Goal: Check status: Check status

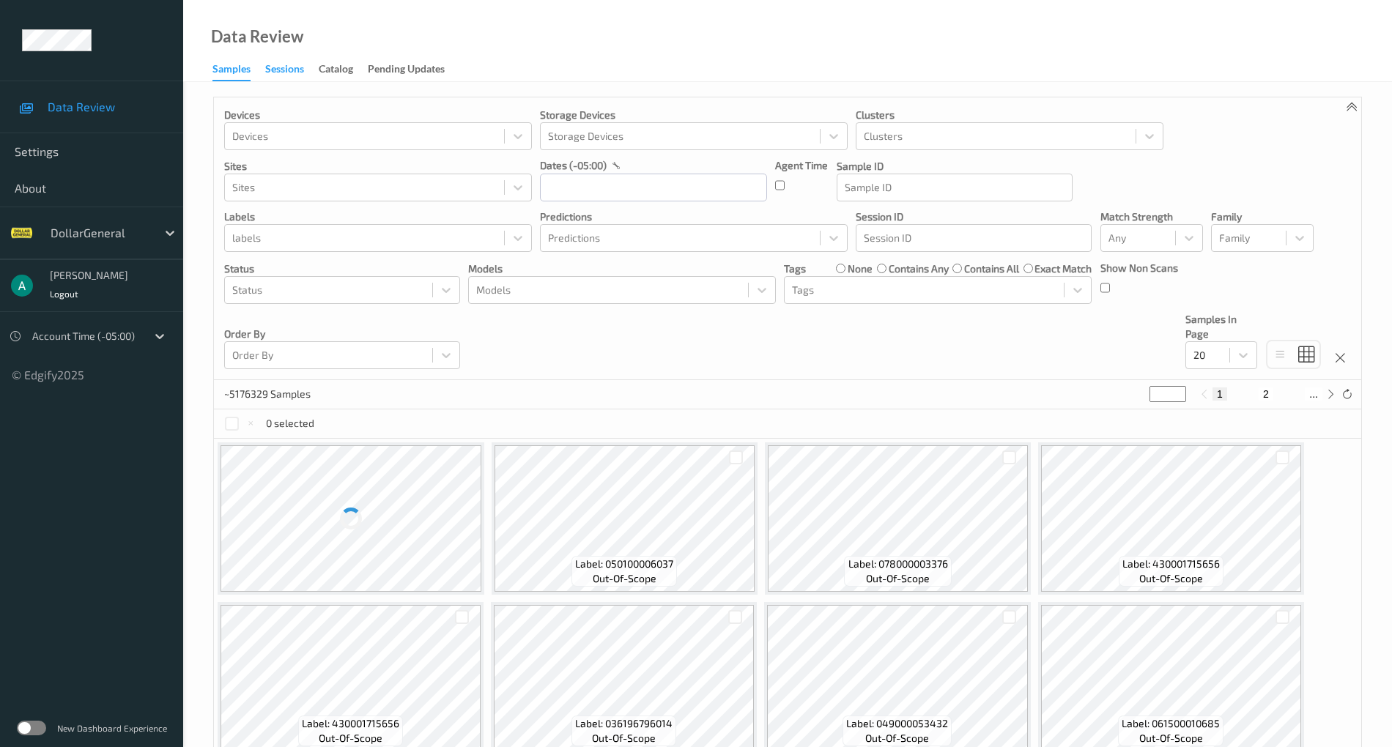
click at [288, 72] on div "Sessions" at bounding box center [284, 71] width 39 height 18
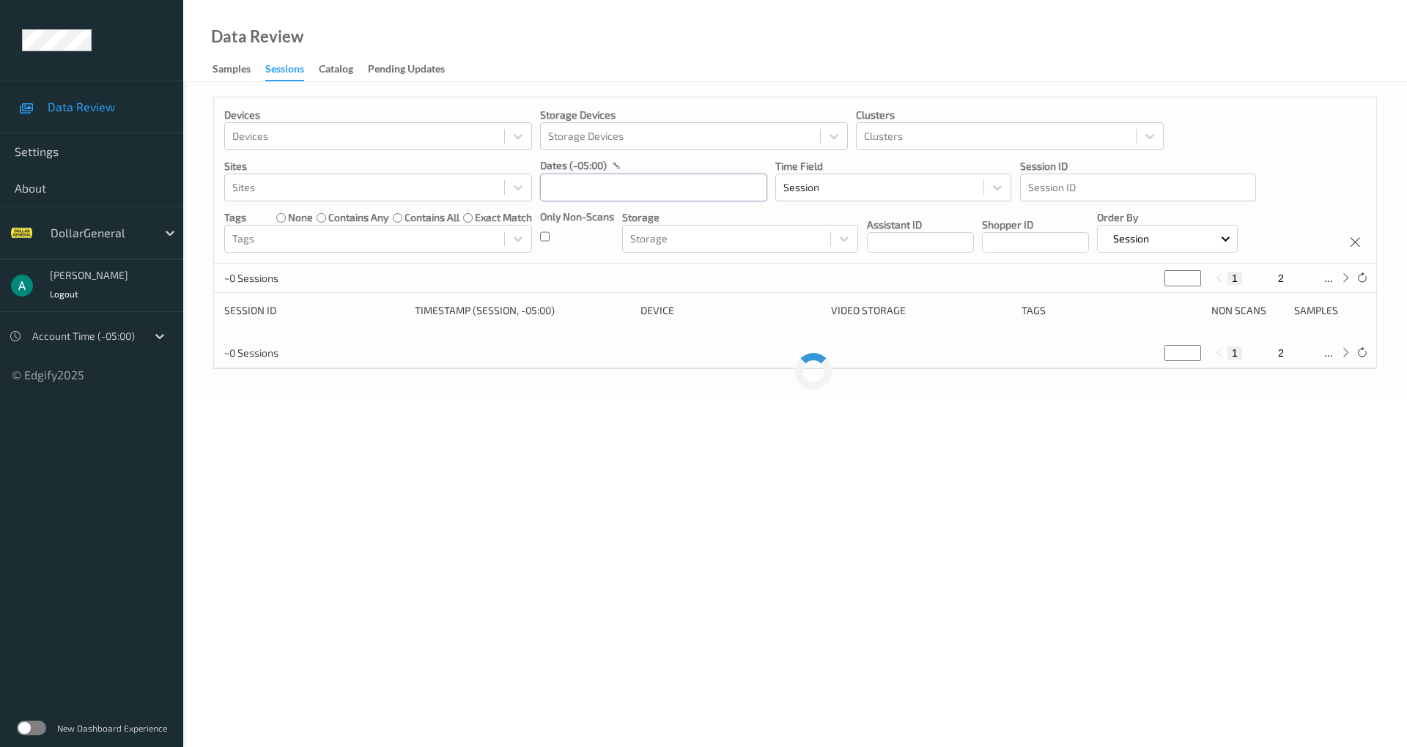
click at [599, 181] on input "text" at bounding box center [653, 188] width 227 height 28
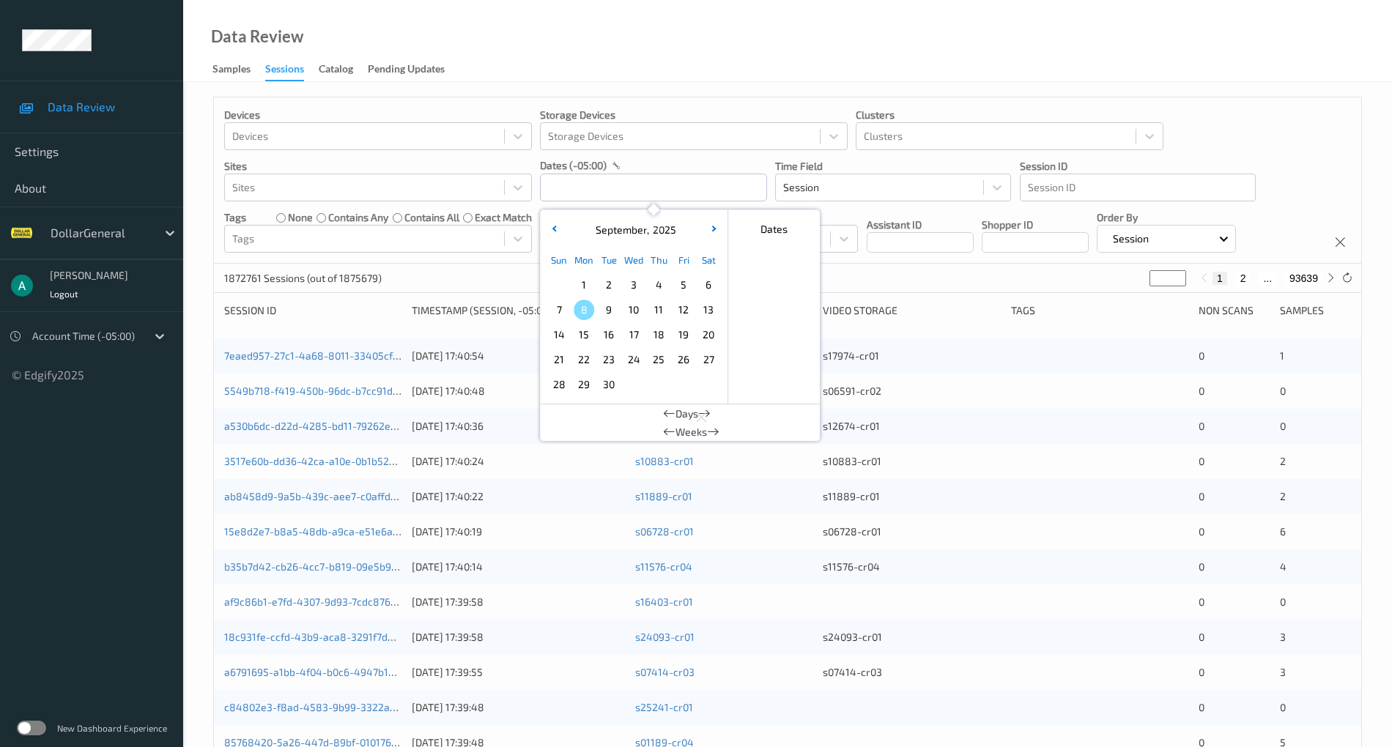
click at [626, 333] on span "17" at bounding box center [633, 335] width 21 height 21
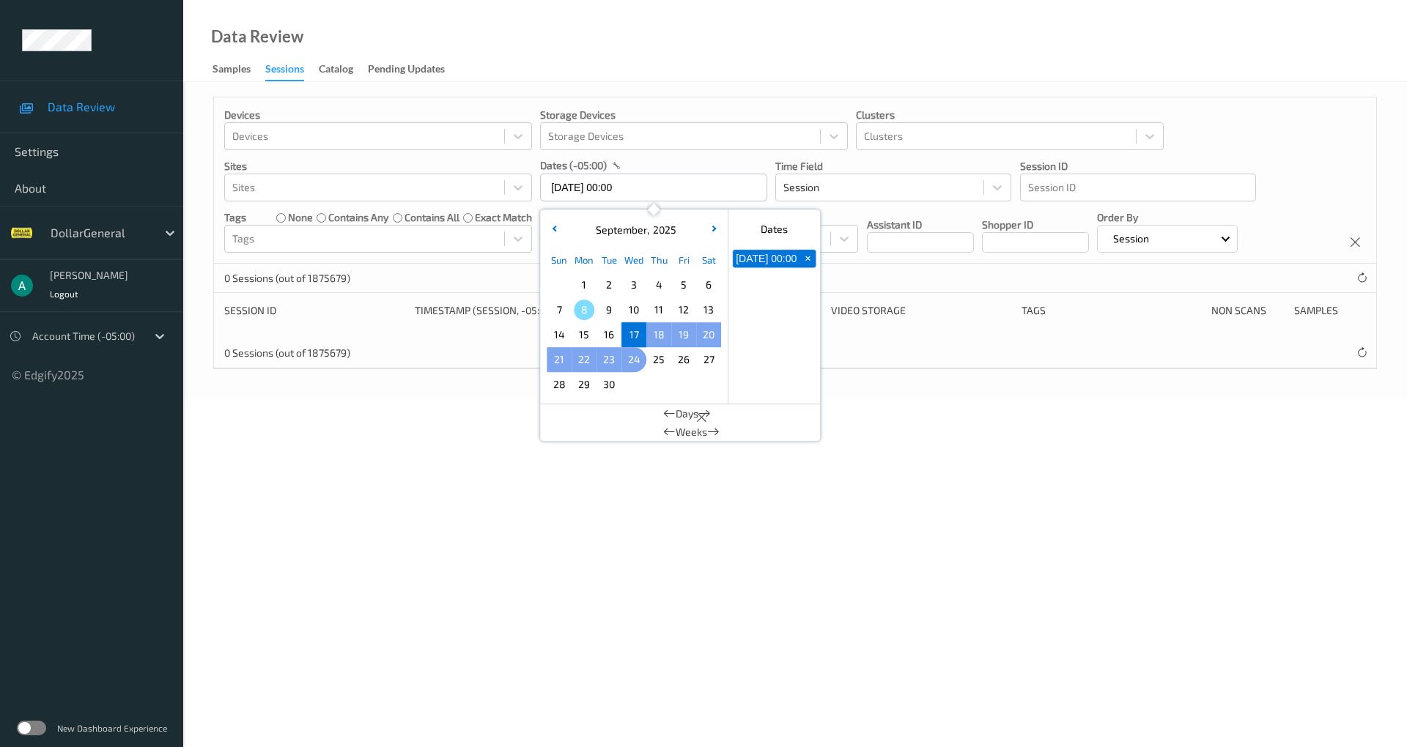
click at [637, 363] on span "24" at bounding box center [633, 359] width 21 height 21
click at [662, 342] on span "18" at bounding box center [658, 335] width 21 height 21
click at [626, 362] on span "24" at bounding box center [633, 359] width 21 height 21
type input "[DATE] 00:00 -> [DATE] 23:59"
click at [958, 401] on body "Data Review Settings About DollarGeneral [PERSON_NAME] Logout Account Time (-05…" at bounding box center [703, 373] width 1407 height 747
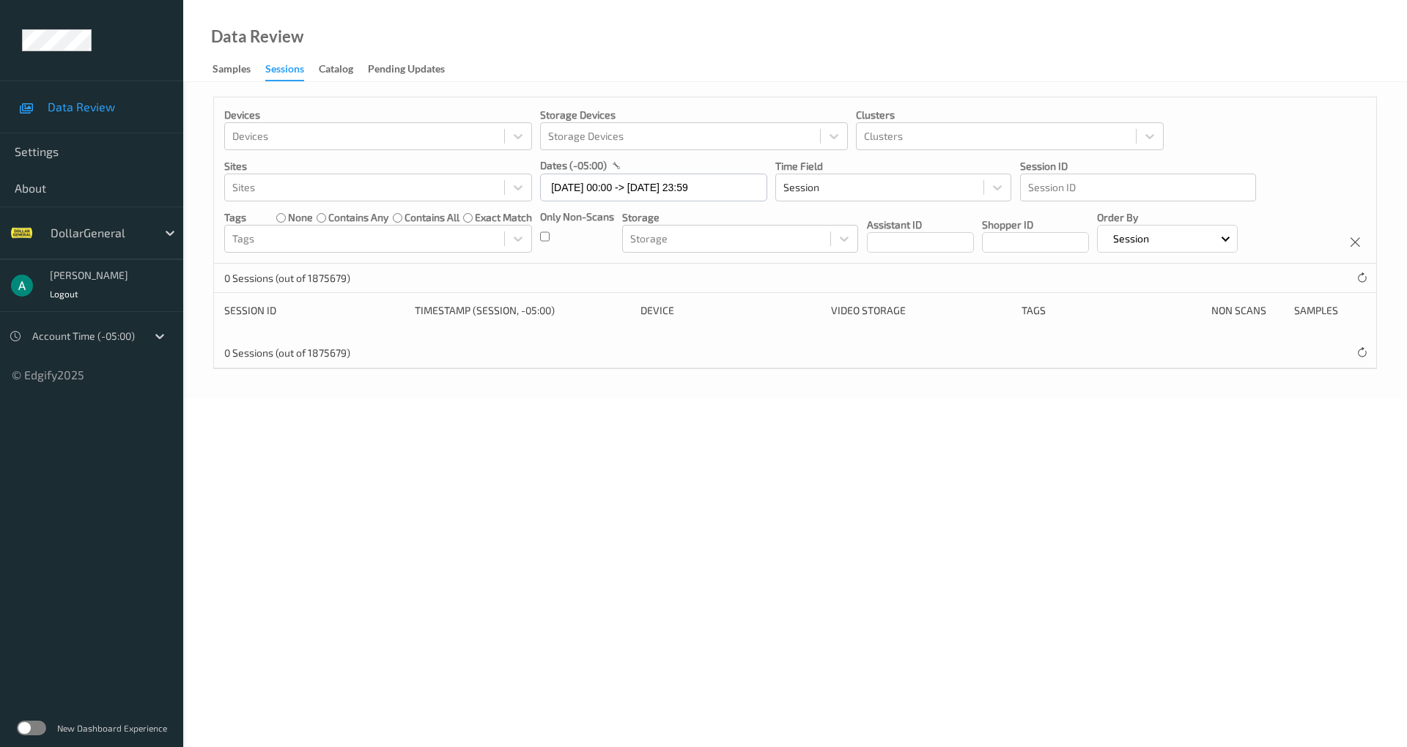
click at [553, 233] on div "Only Non-Scans" at bounding box center [577, 231] width 74 height 43
click at [29, 733] on label at bounding box center [31, 728] width 29 height 15
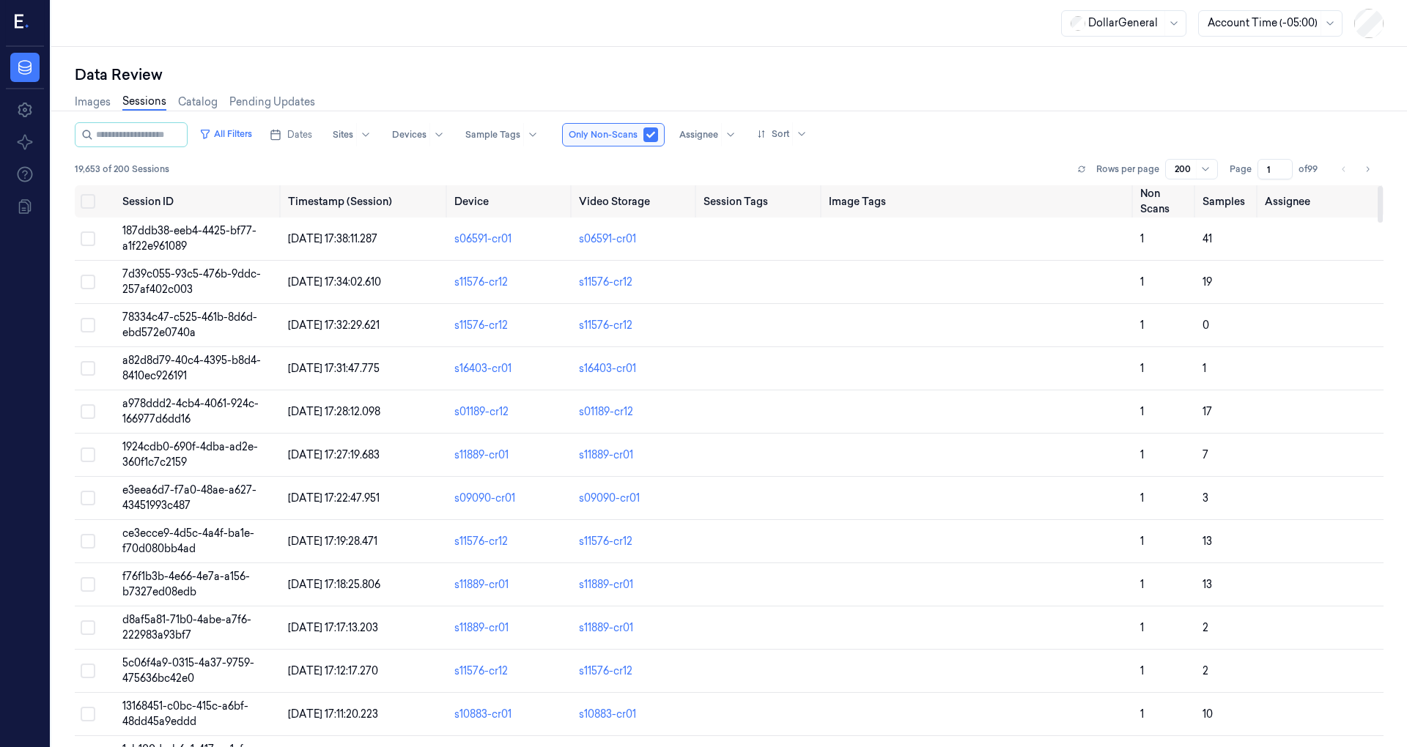
drag, startPoint x: 1377, startPoint y: 738, endPoint x: 1344, endPoint y: 156, distance: 583.4
click at [1377, 186] on div at bounding box center [1379, 204] width 5 height 37
click at [312, 129] on span "Dates" at bounding box center [299, 134] width 25 height 13
click at [393, 282] on button "18" at bounding box center [392, 281] width 23 height 23
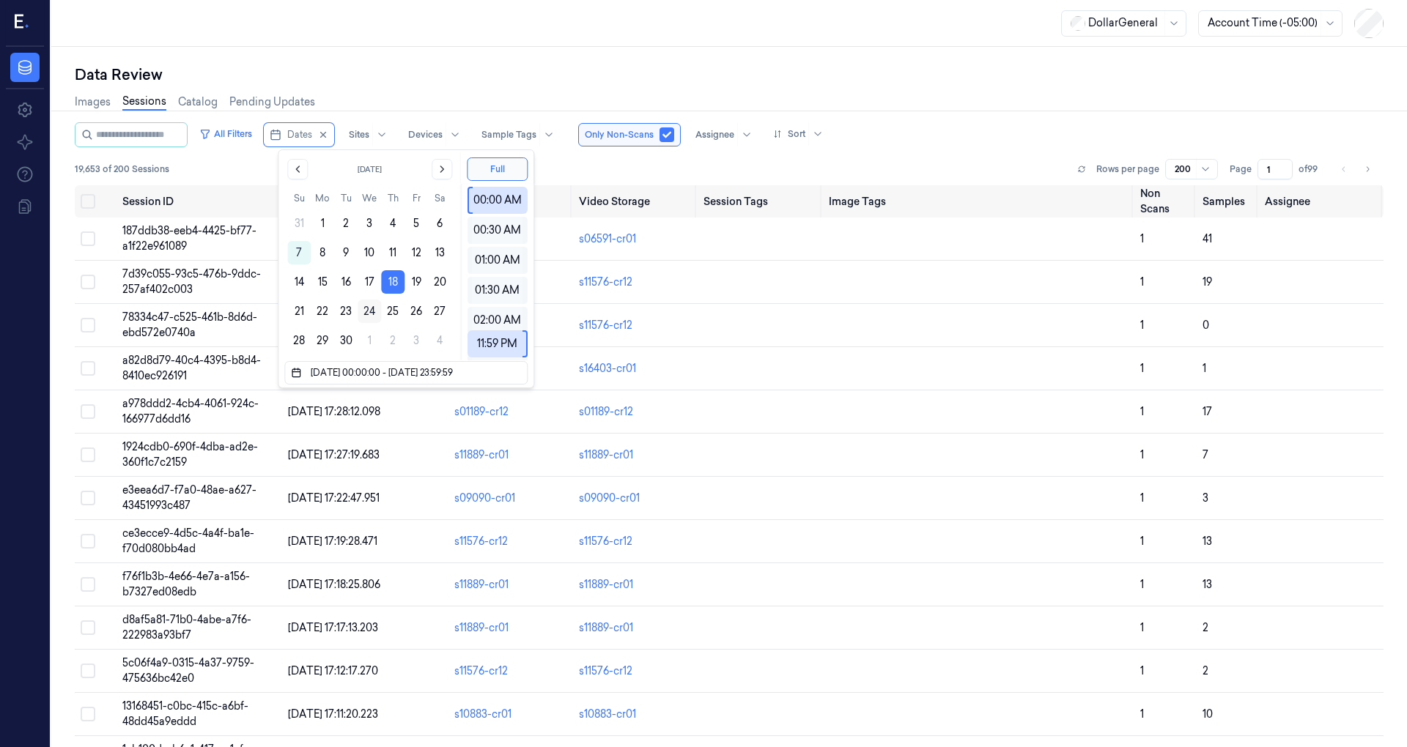
click at [377, 313] on button "24" at bounding box center [369, 311] width 23 height 23
type input "18/09/2025 00:00:00 - 24/09/2025 23:59:59"
click at [939, 119] on div "Images Sessions Catalog Pending Updates" at bounding box center [729, 103] width 1308 height 37
